Goal: Task Accomplishment & Management: Manage account settings

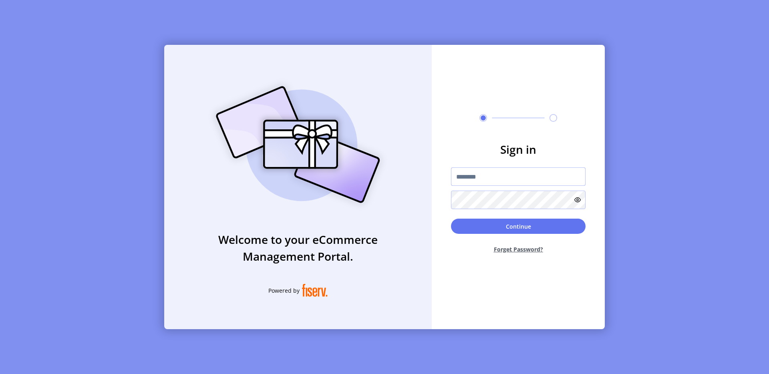
click at [468, 174] on input "text" at bounding box center [518, 176] width 135 height 18
type input "**********"
click at [586, 228] on form "**********" at bounding box center [518, 200] width 173 height 119
click at [576, 228] on button "Continue" at bounding box center [518, 226] width 135 height 15
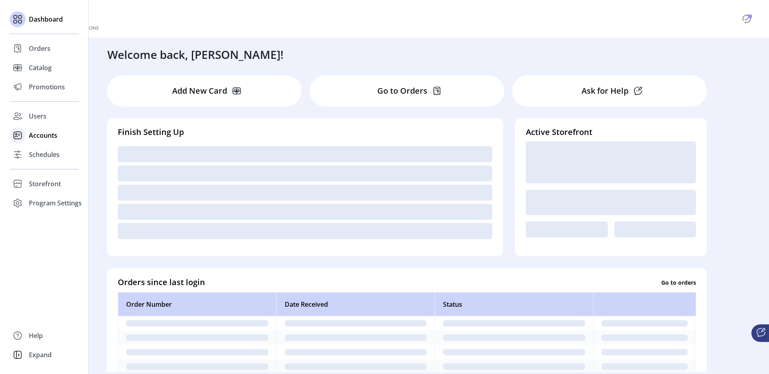
click at [35, 131] on span "Accounts" at bounding box center [43, 136] width 28 height 10
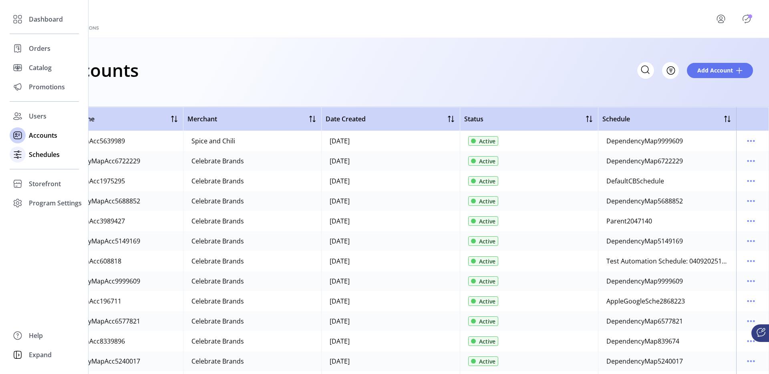
click at [32, 152] on span "Schedules" at bounding box center [44, 155] width 31 height 10
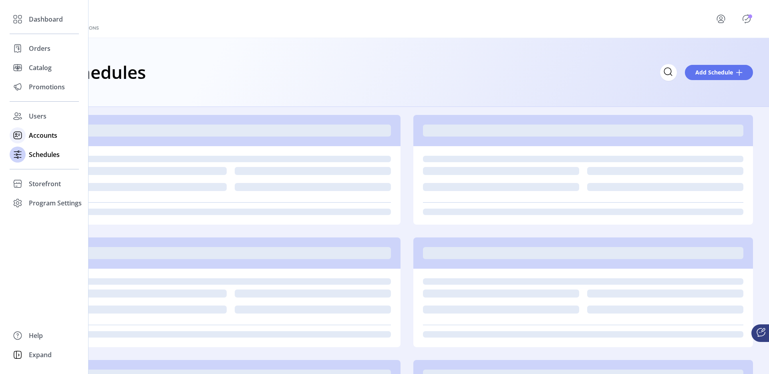
click at [39, 134] on span "Accounts" at bounding box center [43, 136] width 28 height 10
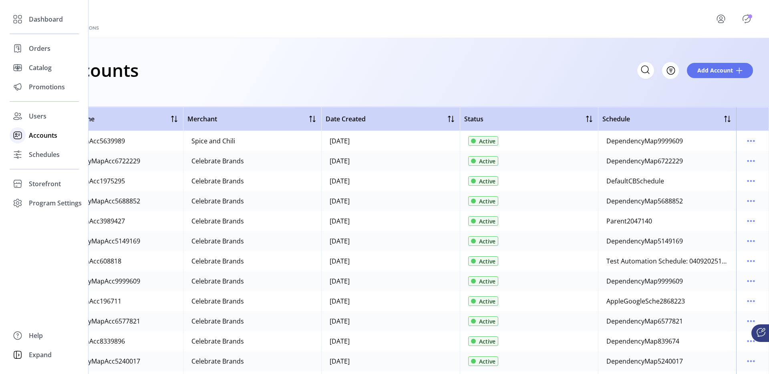
click at [24, 129] on icon at bounding box center [17, 135] width 13 height 13
click at [39, 121] on span "Users" at bounding box center [38, 116] width 18 height 10
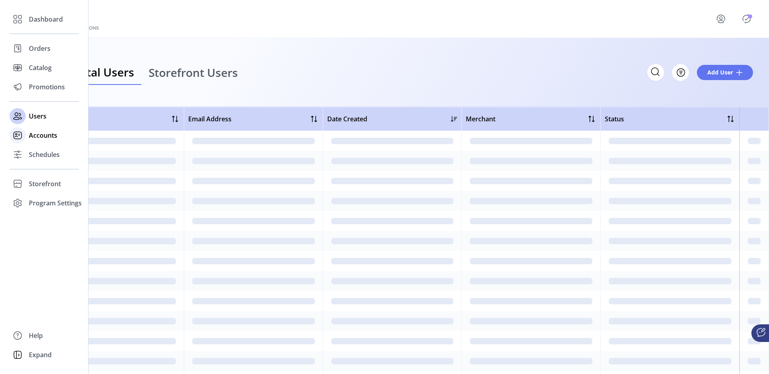
click at [48, 132] on span "Accounts" at bounding box center [43, 136] width 28 height 10
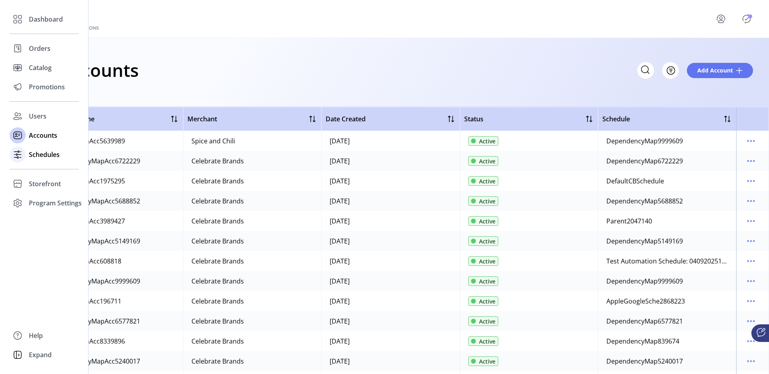
click at [21, 151] on icon at bounding box center [17, 154] width 13 height 13
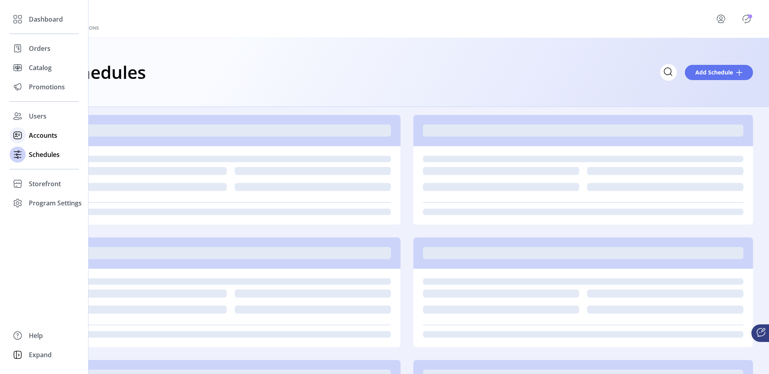
click at [46, 133] on span "Accounts" at bounding box center [43, 136] width 28 height 10
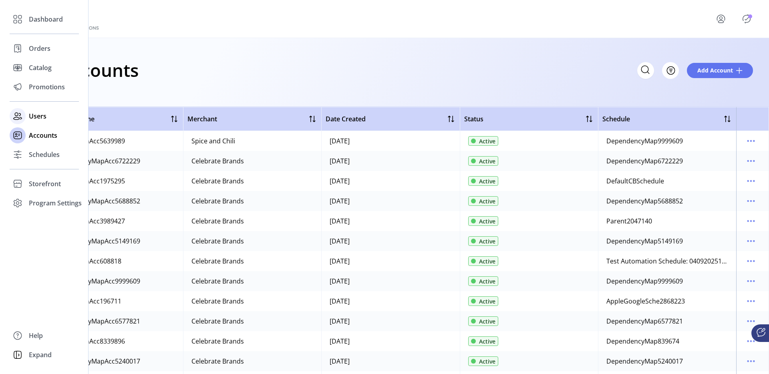
click at [21, 111] on icon at bounding box center [17, 116] width 13 height 13
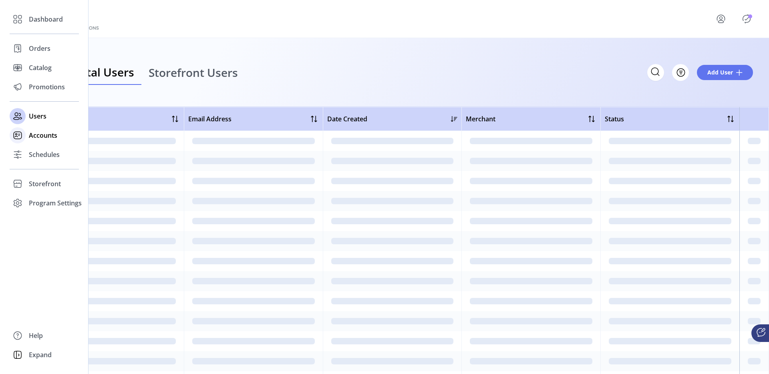
click at [50, 141] on div "Accounts" at bounding box center [44, 135] width 69 height 19
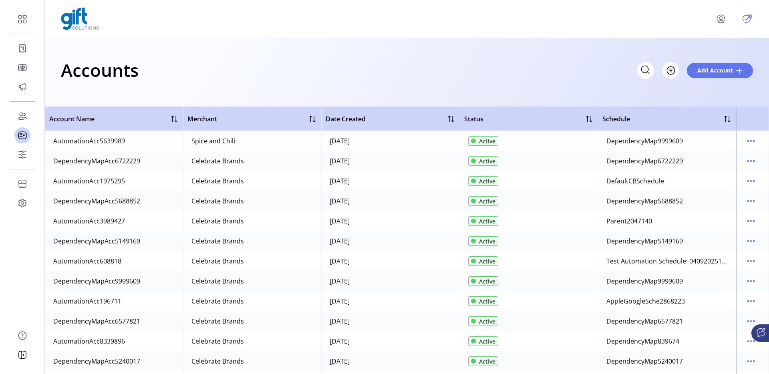
click at [716, 17] on icon "menu" at bounding box center [721, 18] width 13 height 13
click at [689, 51] on span "Sign Out" at bounding box center [705, 53] width 60 height 6
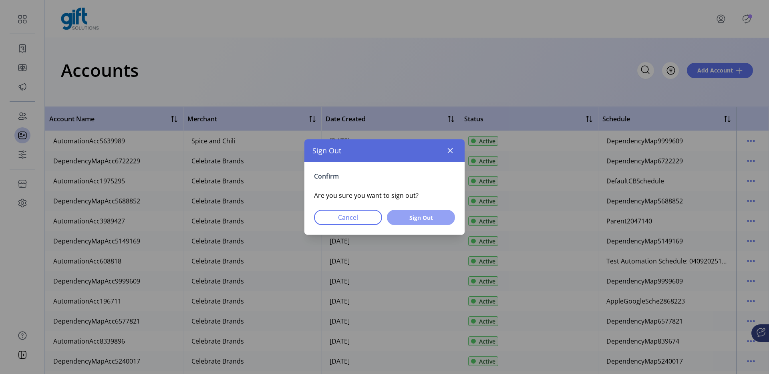
click at [420, 214] on span "Sign Out" at bounding box center [420, 218] width 47 height 8
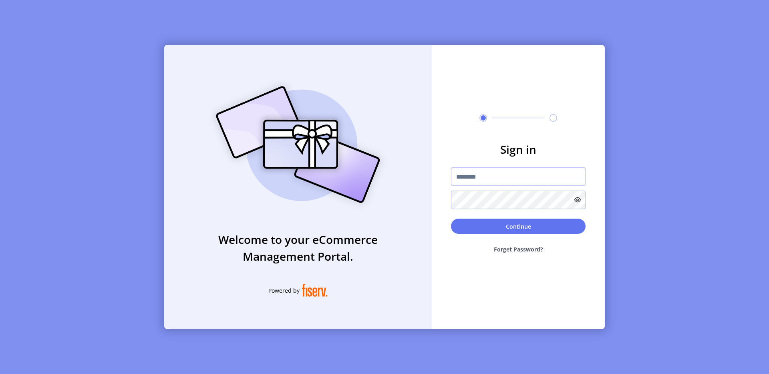
click at [485, 179] on input "text" at bounding box center [518, 176] width 135 height 18
type input "**********"
click at [525, 236] on div "Continue Forget Password?" at bounding box center [518, 239] width 135 height 41
click at [528, 227] on button "Continue" at bounding box center [518, 226] width 135 height 15
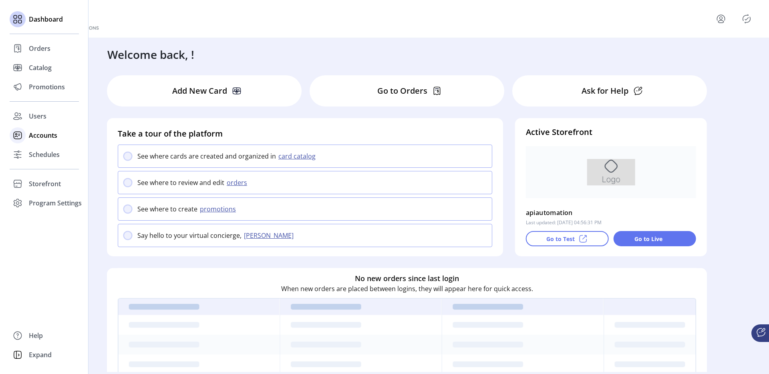
click at [32, 136] on span "Accounts" at bounding box center [43, 136] width 28 height 10
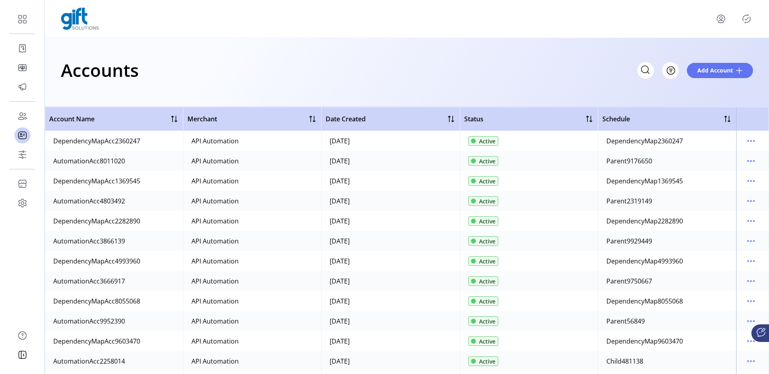
click at [717, 16] on icon "menu" at bounding box center [721, 18] width 8 height 6
click at [697, 54] on span "Sign Out" at bounding box center [705, 53] width 60 height 6
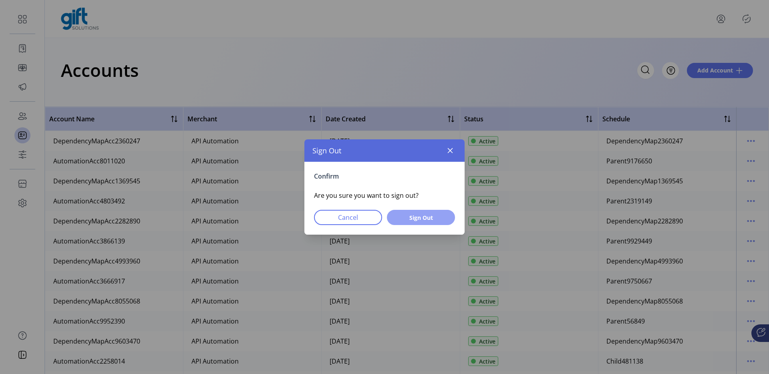
click at [452, 213] on button "Sign Out" at bounding box center [421, 217] width 68 height 15
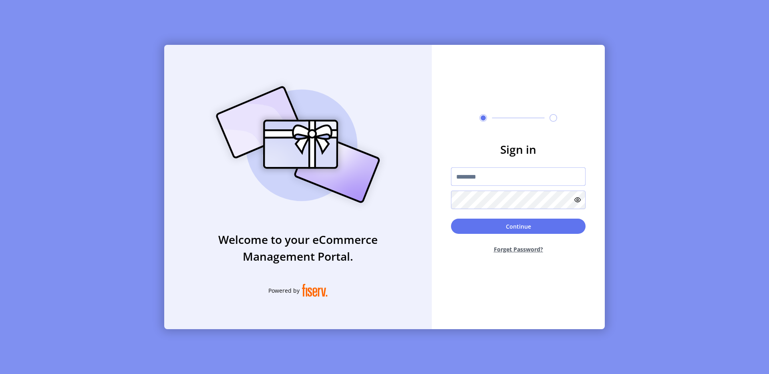
click at [505, 181] on input "text" at bounding box center [518, 176] width 135 height 18
type input "**********"
click at [549, 231] on button "Continue" at bounding box center [518, 226] width 135 height 15
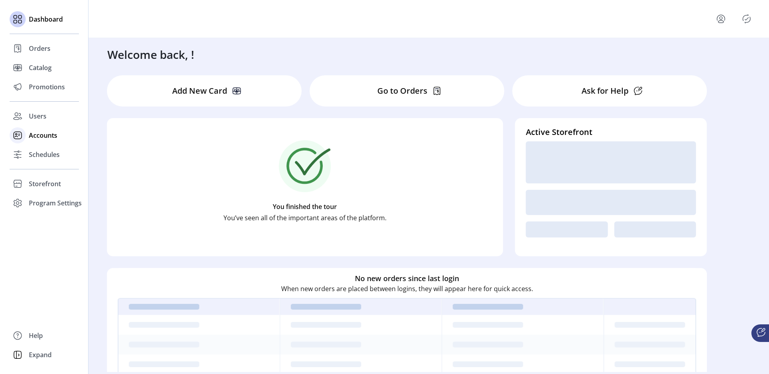
click at [22, 136] on icon at bounding box center [17, 135] width 13 height 13
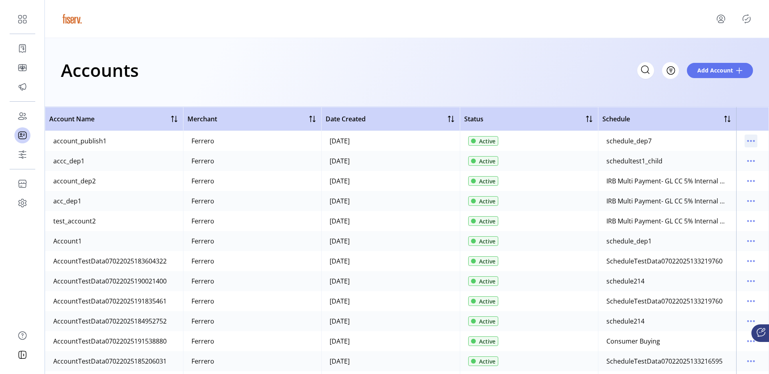
click at [751, 141] on icon "menu" at bounding box center [751, 141] width 1 height 1
click at [721, 184] on span "View Users" at bounding box center [713, 182] width 67 height 6
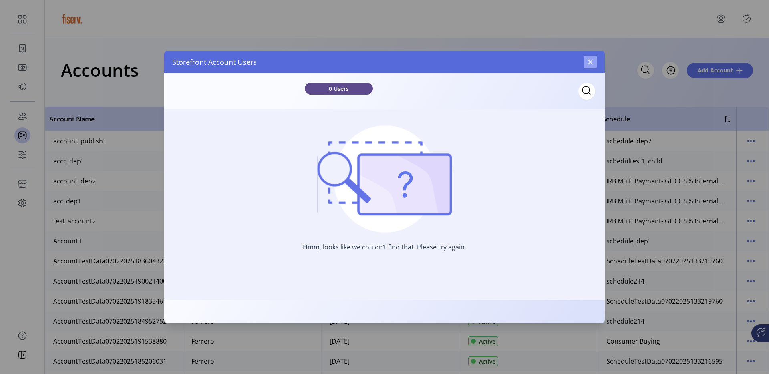
click at [588, 62] on icon "button" at bounding box center [590, 62] width 6 height 6
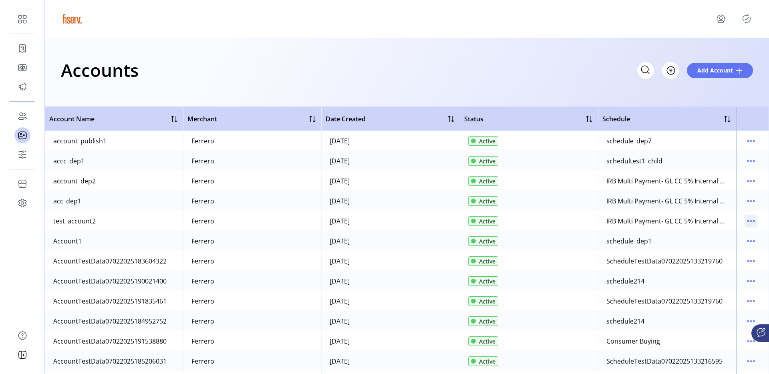
click at [746, 216] on icon "menu" at bounding box center [751, 221] width 13 height 13
drag, startPoint x: 717, startPoint y: 273, endPoint x: 717, endPoint y: 267, distance: 5.6
click at [717, 267] on ul "Edit Details View Details View Users View Cards Disable" at bounding box center [713, 262] width 76 height 64
click at [717, 267] on link "View Users" at bounding box center [713, 262] width 76 height 13
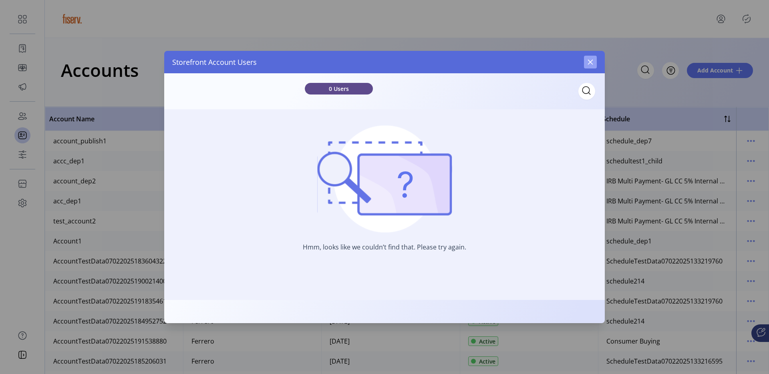
click at [589, 64] on icon "button" at bounding box center [590, 62] width 6 height 6
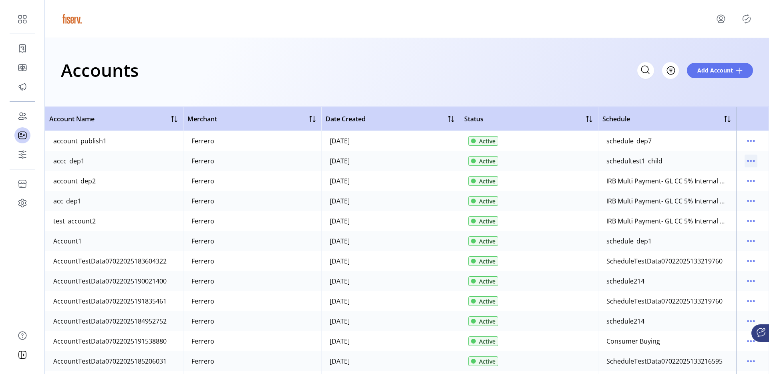
click at [745, 161] on icon "menu" at bounding box center [751, 161] width 13 height 13
click at [709, 199] on span "View Users" at bounding box center [713, 202] width 67 height 6
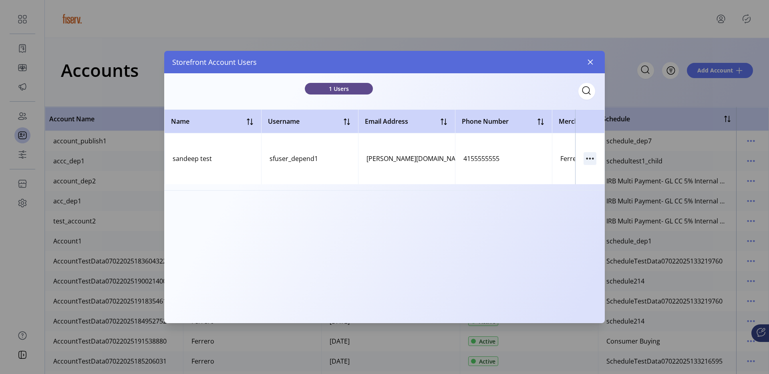
click at [584, 158] on icon "button" at bounding box center [590, 158] width 13 height 13
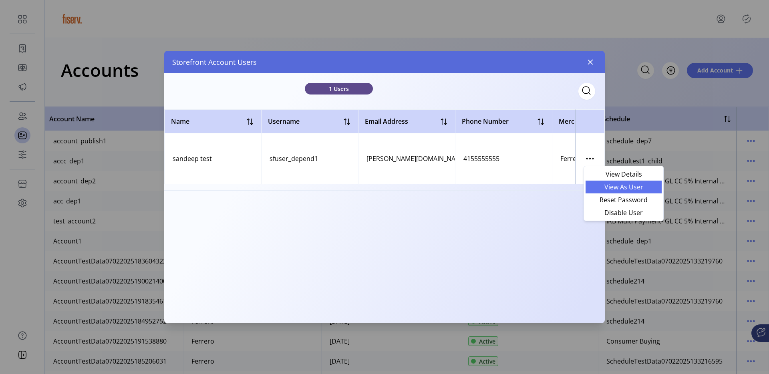
click at [603, 188] on span "View As User" at bounding box center [623, 187] width 67 height 6
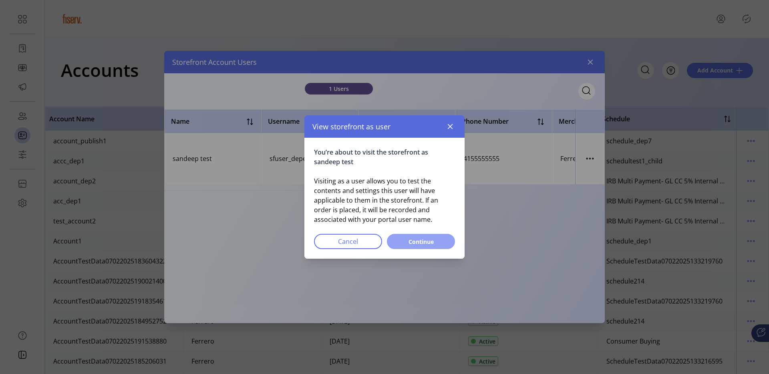
click at [417, 236] on button "Continue" at bounding box center [421, 241] width 68 height 15
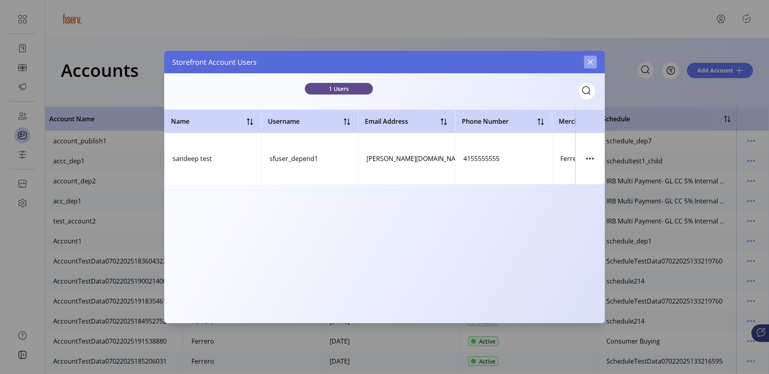
click at [585, 63] on button "button" at bounding box center [590, 62] width 13 height 13
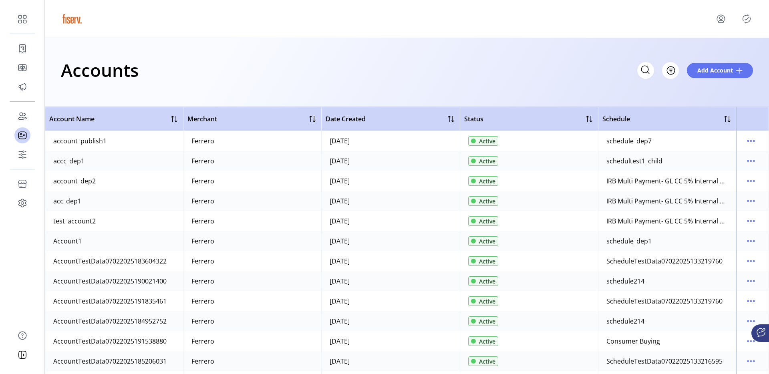
click at [754, 338] on div at bounding box center [761, 333] width 18 height 18
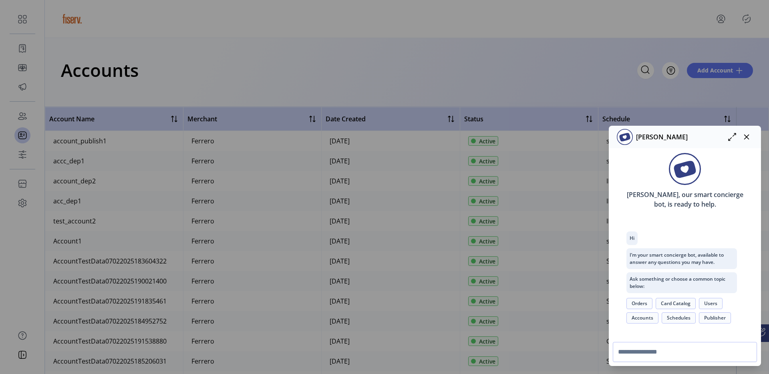
click at [680, 303] on button "Card Catalog" at bounding box center [676, 303] width 40 height 11
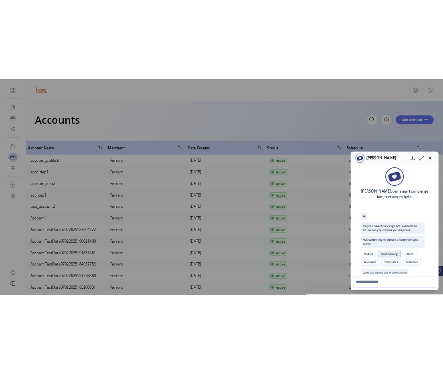
scroll to position [64, 0]
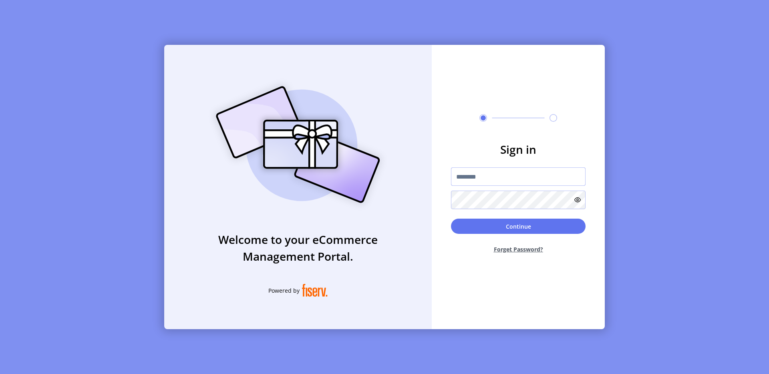
click at [477, 177] on input "text" at bounding box center [518, 176] width 135 height 18
click at [546, 171] on input "****" at bounding box center [518, 176] width 135 height 18
type input "*"
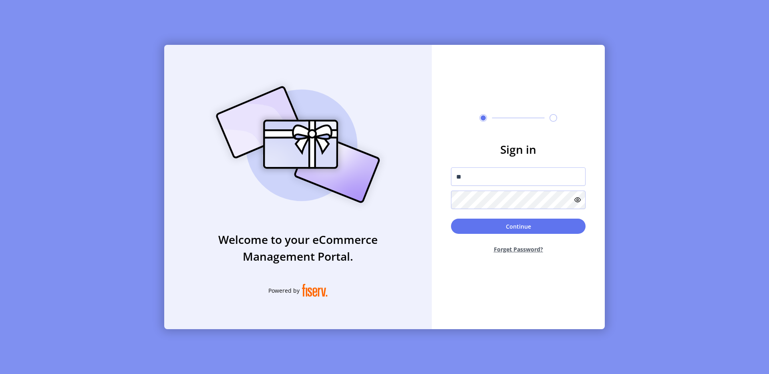
type input "**********"
click at [523, 222] on button "Continue" at bounding box center [518, 226] width 135 height 15
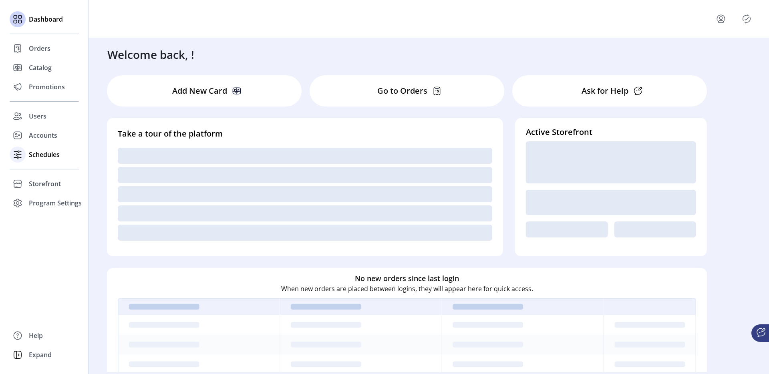
click at [35, 145] on div "Schedules" at bounding box center [44, 154] width 69 height 19
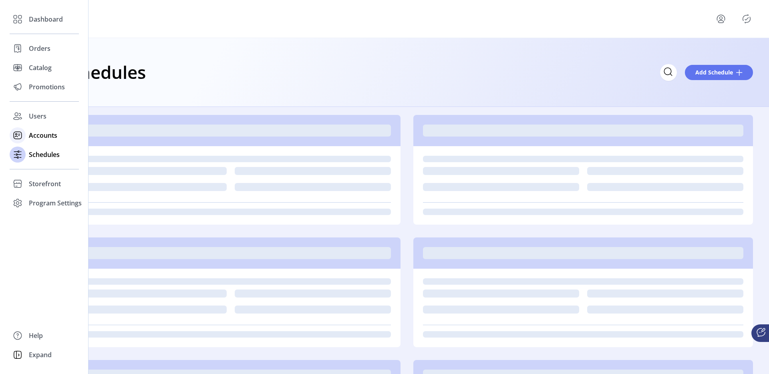
click at [38, 141] on div "Accounts" at bounding box center [44, 135] width 69 height 19
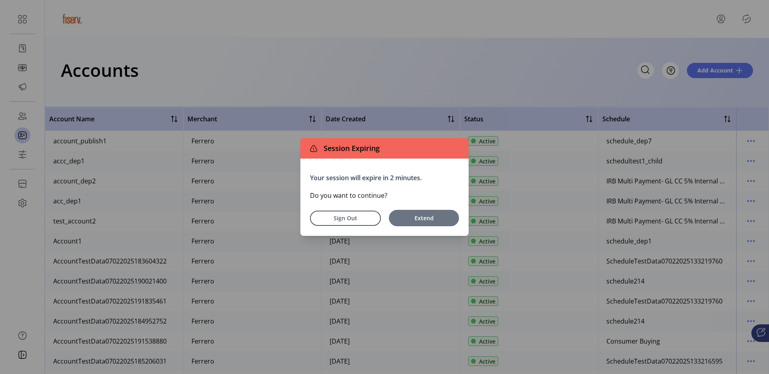
click at [413, 216] on span "Extend" at bounding box center [424, 218] width 62 height 8
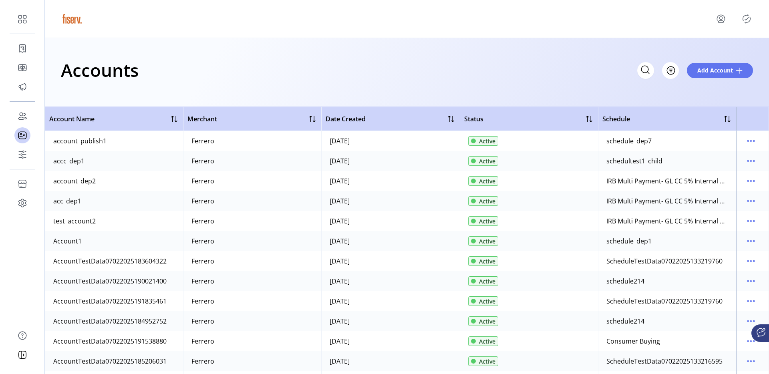
click at [719, 21] on icon "menu" at bounding box center [721, 21] width 6 height 2
click at [689, 51] on span "Sign Out" at bounding box center [705, 53] width 60 height 6
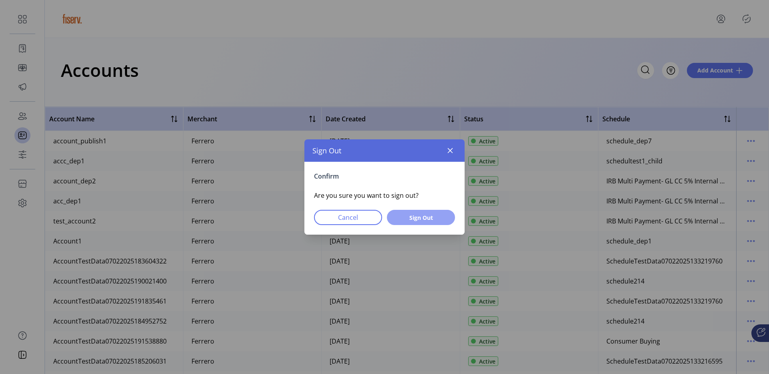
click at [433, 222] on button "Sign Out" at bounding box center [421, 217] width 68 height 15
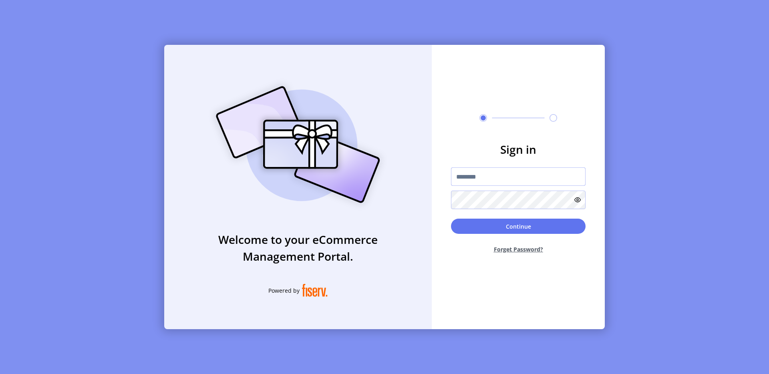
click at [473, 180] on input "text" at bounding box center [518, 176] width 135 height 18
type input "**********"
click at [509, 226] on button "Continue" at bounding box center [518, 226] width 135 height 15
